Goal: Transaction & Acquisition: Purchase product/service

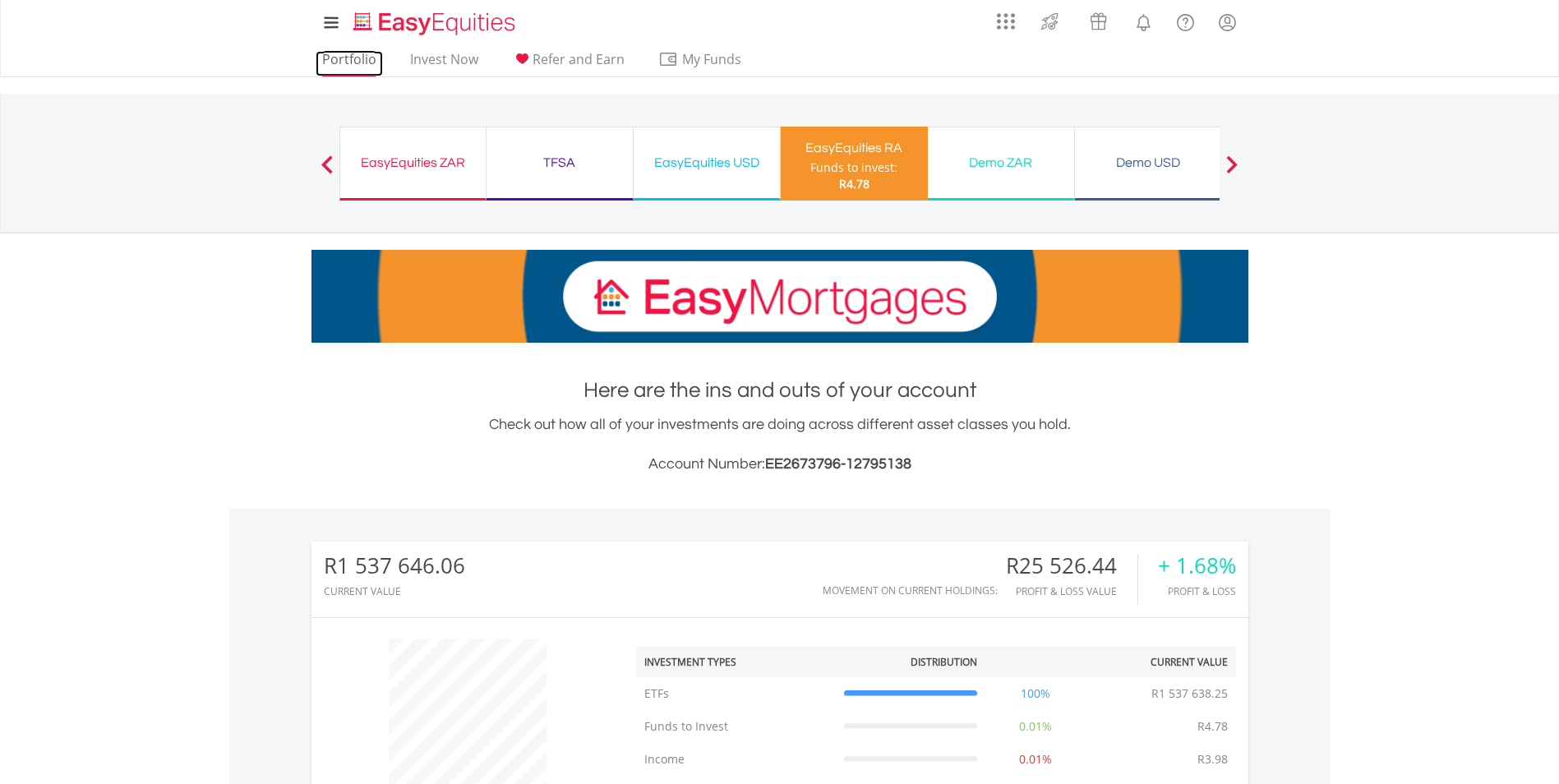
click at [338, 60] on link "Portfolio" at bounding box center [350, 63] width 68 height 26
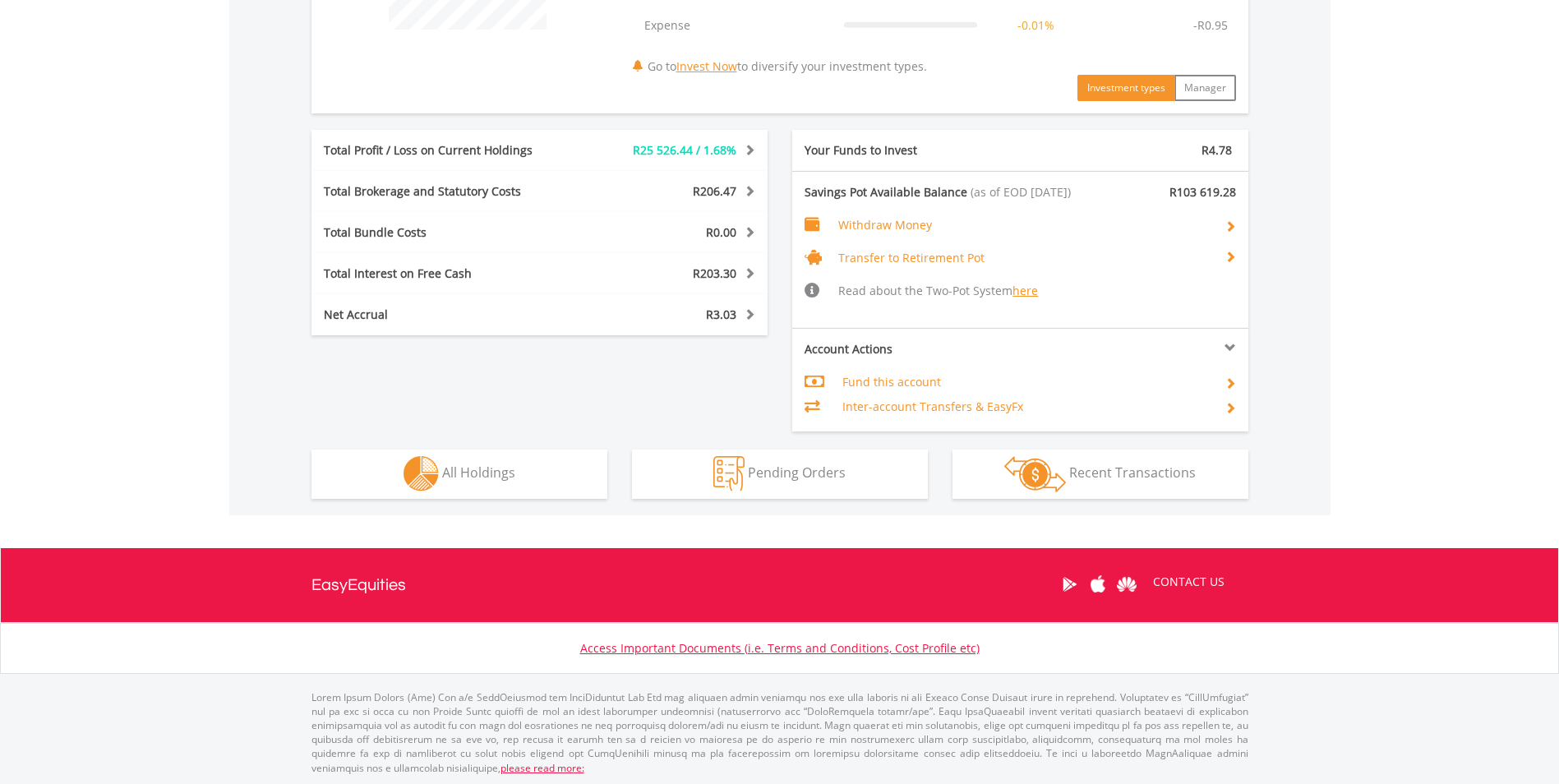
scroll to position [768, 0]
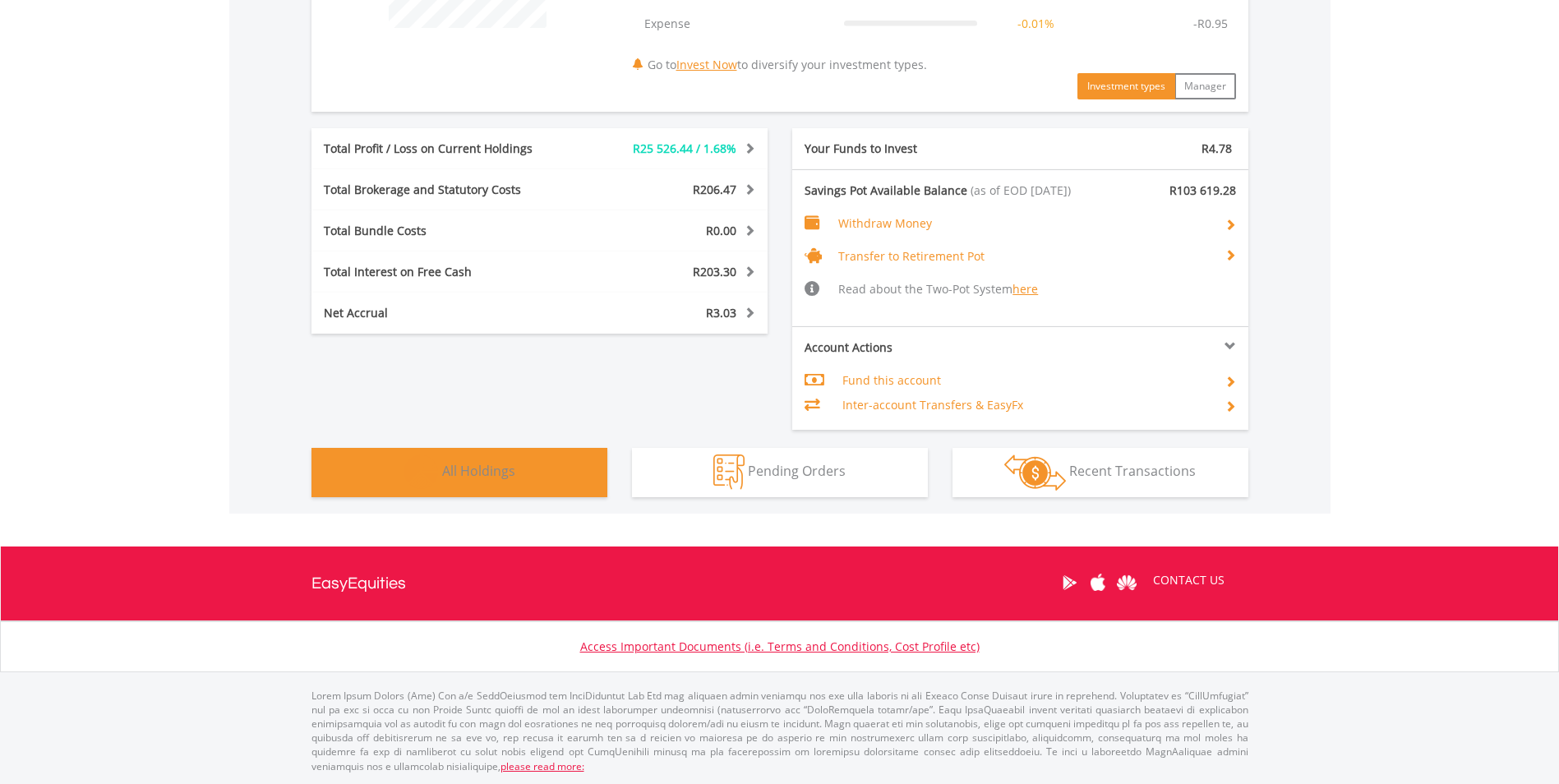
click at [489, 463] on span "All Holdings" at bounding box center [478, 471] width 73 height 18
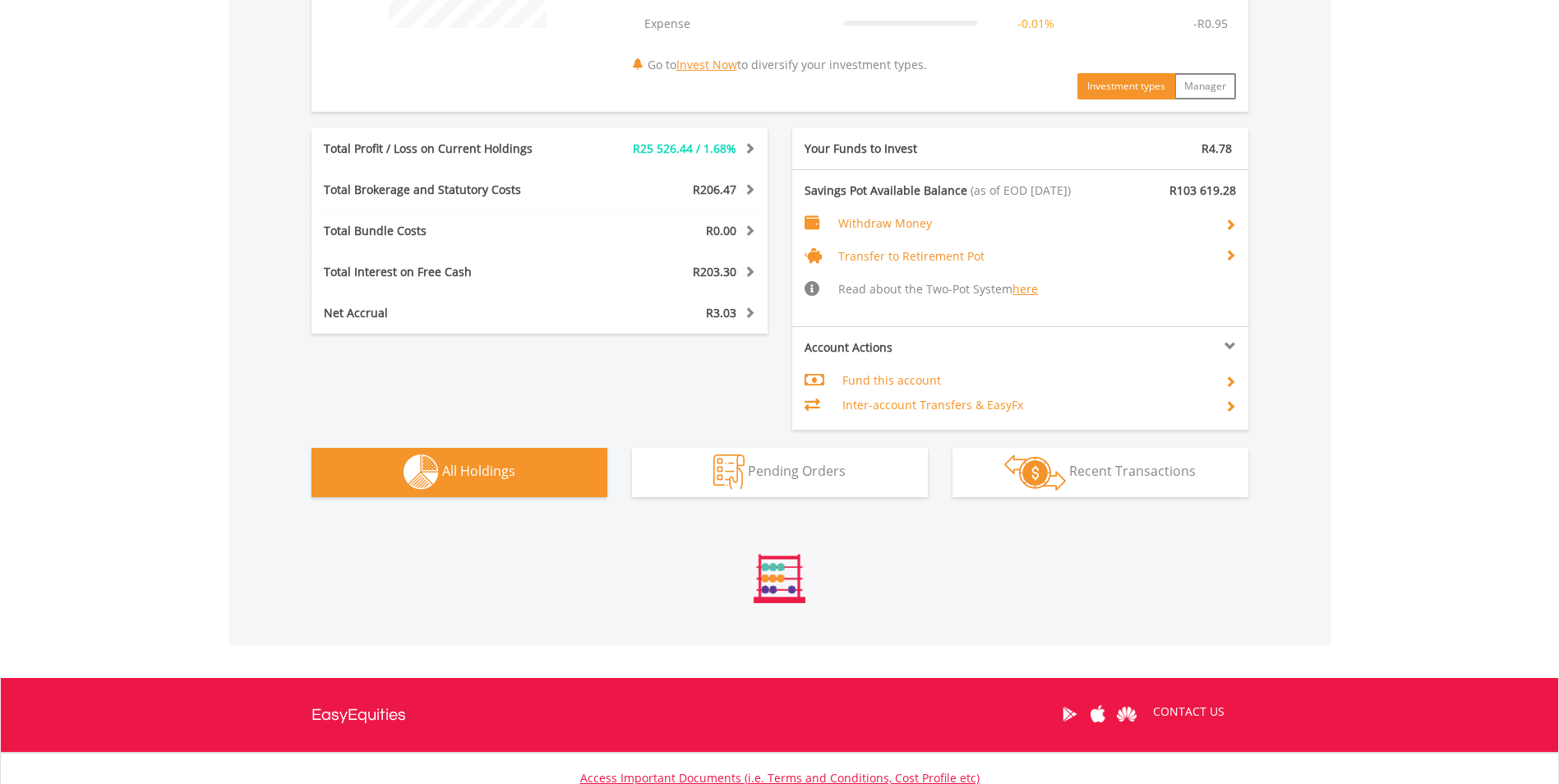
scroll to position [1029, 0]
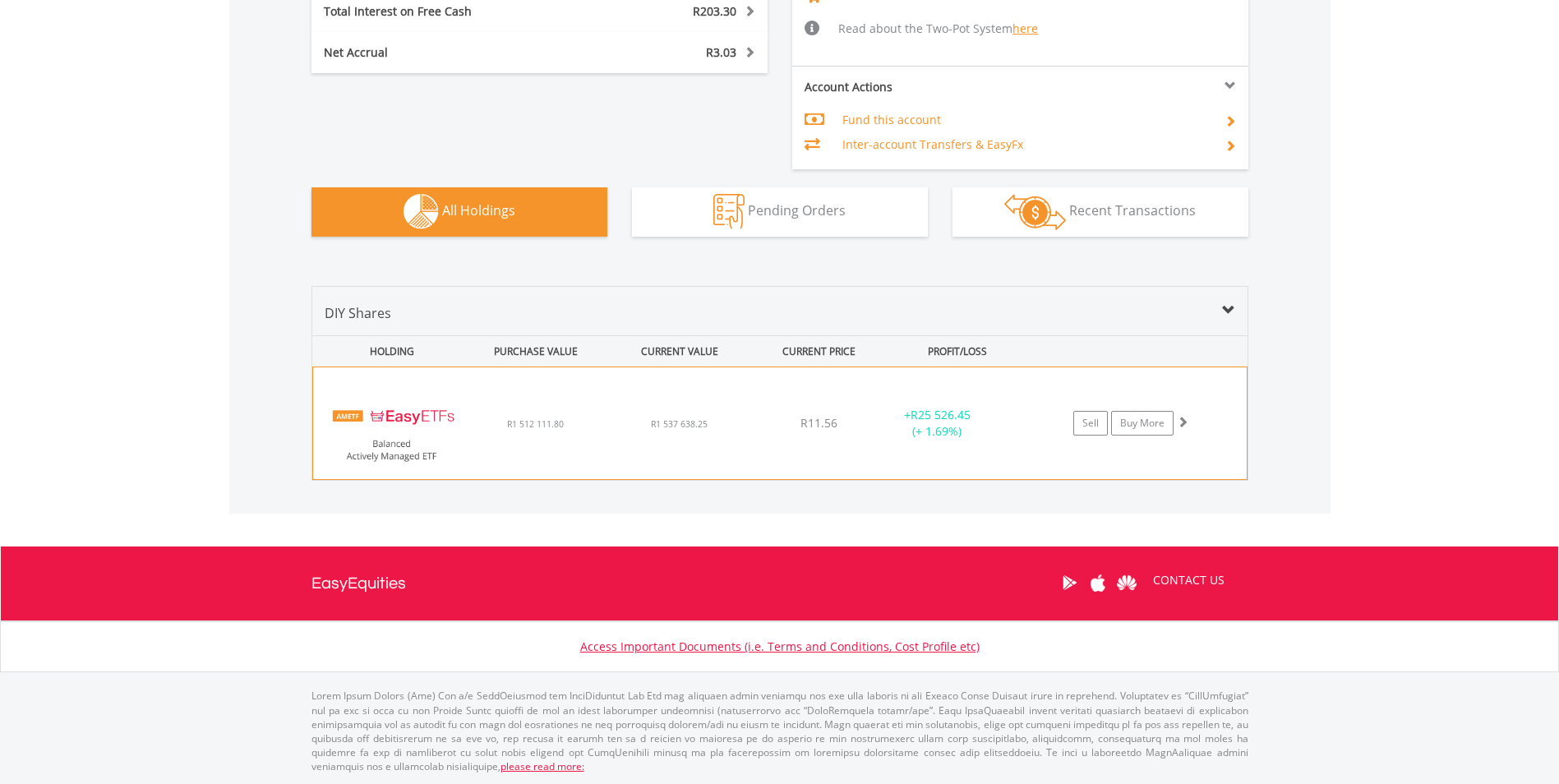
click at [580, 434] on div "﻿ EasyETFs Balanced Actively Managed ETF R1 512 111.80 R1 537 638.25 R11.56 + R…" at bounding box center [780, 424] width 933 height 112
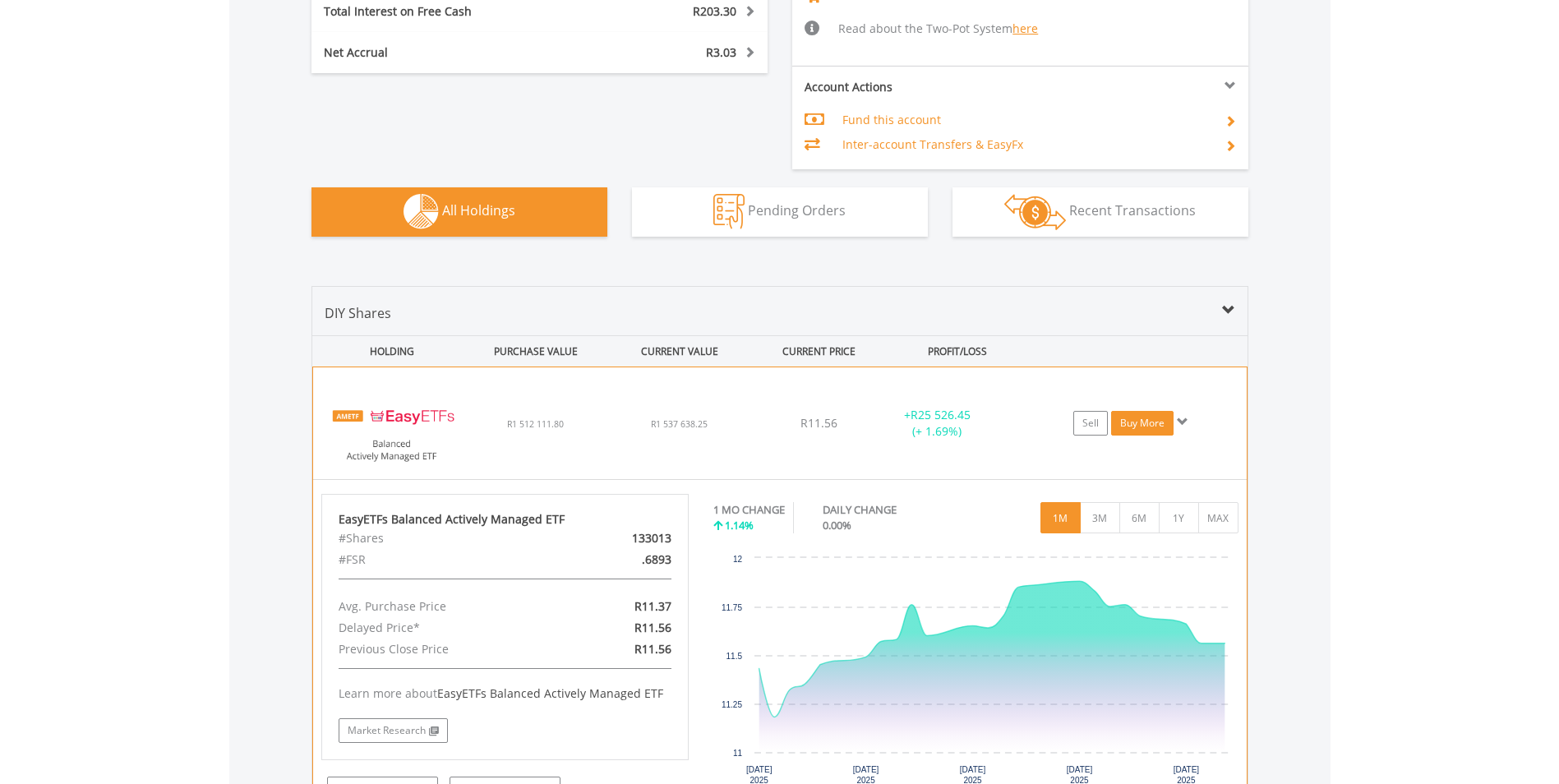
click at [1145, 415] on link "Buy More" at bounding box center [1143, 423] width 63 height 25
